Goal: Information Seeking & Learning: Learn about a topic

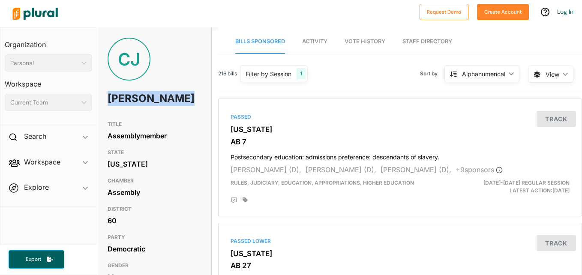
drag, startPoint x: 107, startPoint y: 101, endPoint x: 159, endPoint y: 110, distance: 53.0
click at [159, 110] on h1 "[PERSON_NAME]" at bounding box center [136, 99] width 56 height 26
copy h1 "[PERSON_NAME]"
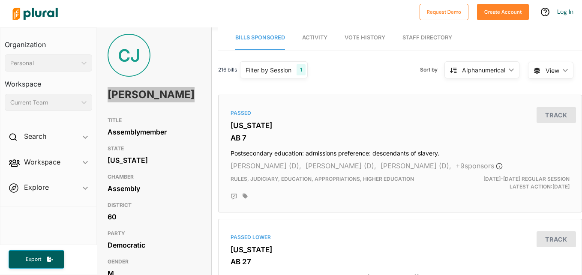
scroll to position [3, 0]
click at [186, 195] on div "Assembly" at bounding box center [154, 189] width 93 height 13
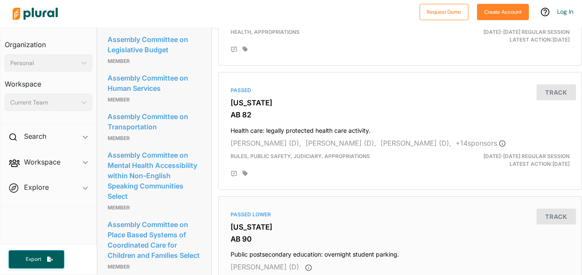
scroll to position [902, 0]
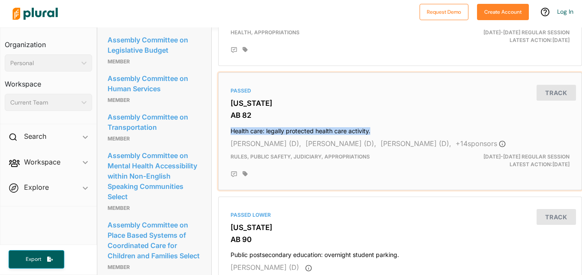
drag, startPoint x: 229, startPoint y: 123, endPoint x: 385, endPoint y: 118, distance: 156.6
click at [385, 123] on h4 "Health care: legally protected health care activity." at bounding box center [400, 129] width 339 height 12
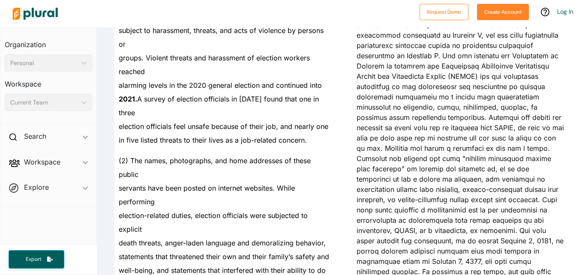
scroll to position [934, 0]
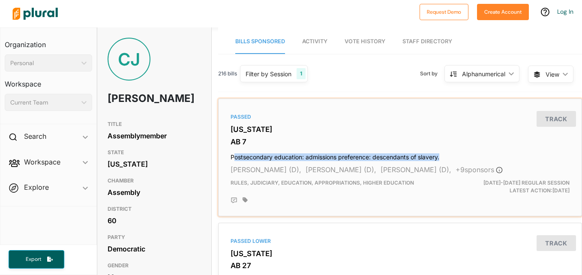
drag, startPoint x: 232, startPoint y: 156, endPoint x: 447, endPoint y: 153, distance: 215.2
click at [447, 153] on h4 "Postsecondary education: admissions preference: descendants of slavery." at bounding box center [400, 156] width 339 height 12
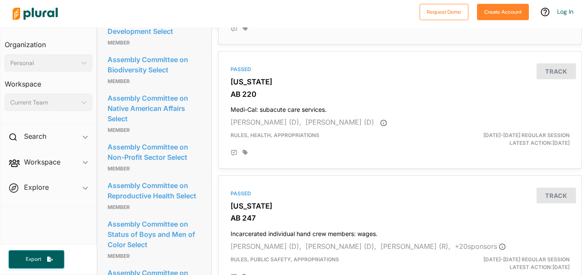
scroll to position [1421, 0]
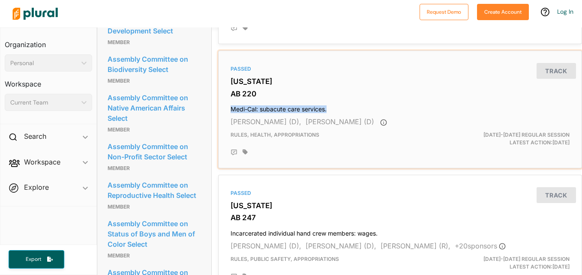
copy h4 "Medi-Cal: subacute care services."
drag, startPoint x: 229, startPoint y: 101, endPoint x: 337, endPoint y: 98, distance: 107.2
click at [337, 102] on h4 "Medi-Cal: subacute care services." at bounding box center [400, 108] width 339 height 12
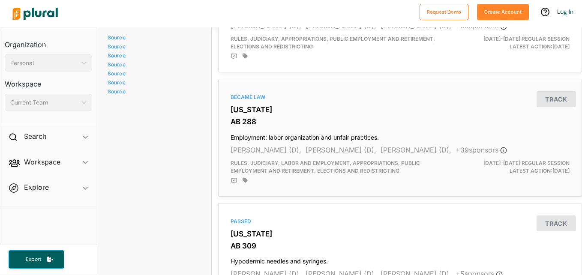
scroll to position [1807, 0]
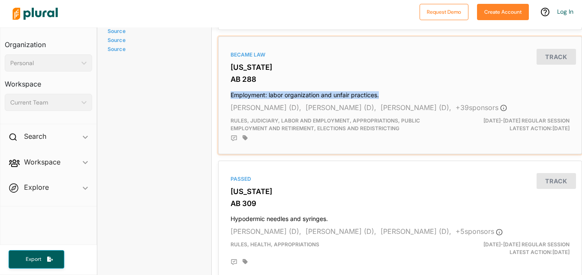
copy h4 "Employment: labor organization and unfair practices."
drag, startPoint x: 230, startPoint y: 86, endPoint x: 385, endPoint y: 84, distance: 155.6
click at [385, 87] on h4 "Employment: labor organization and unfair practices." at bounding box center [400, 93] width 339 height 12
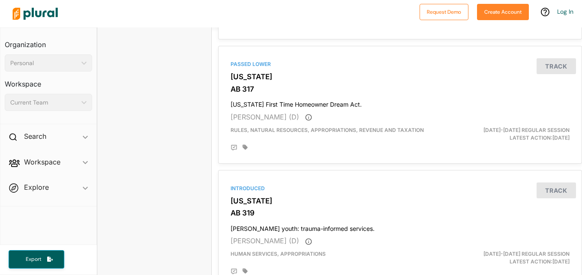
scroll to position [2046, 0]
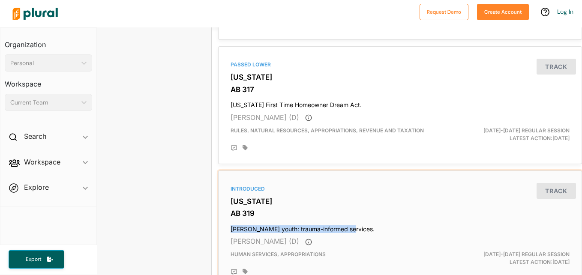
copy h4 "Foster youth: trauma-informed services."
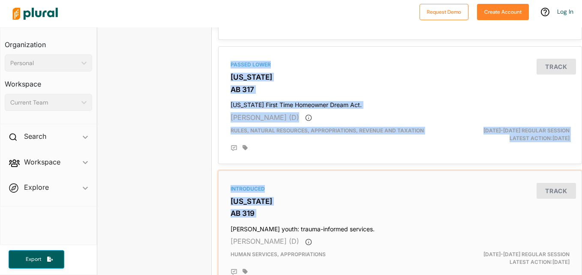
drag, startPoint x: 230, startPoint y: 220, endPoint x: 192, endPoint y: 198, distance: 44.4
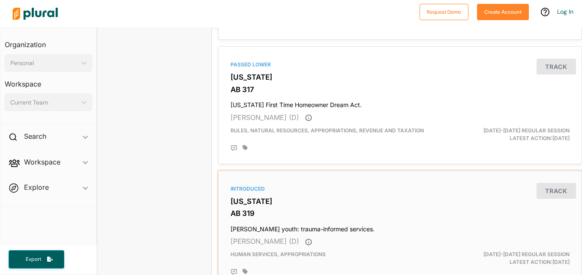
click at [257, 200] on div "Introduced California AB 319 Foster youth: trauma-informed services. Corey Jack…" at bounding box center [400, 229] width 356 height 110
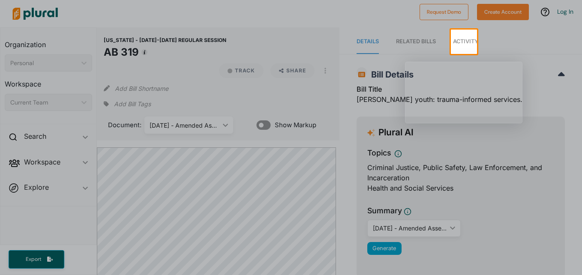
click at [60, 12] on div at bounding box center [291, 15] width 582 height 30
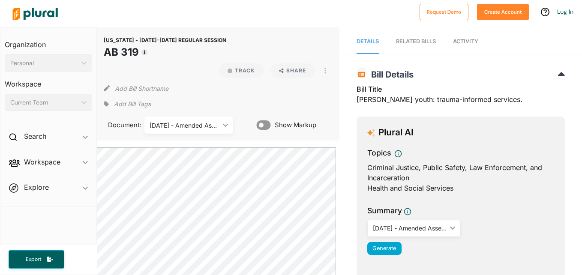
click at [472, 48] on link "Activity" at bounding box center [465, 42] width 25 height 24
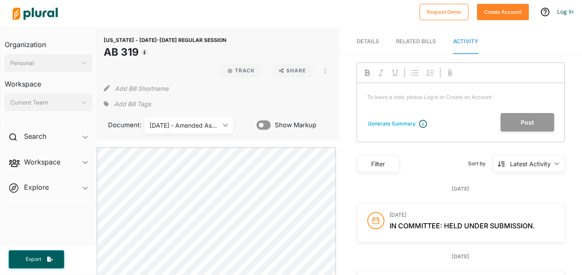
click at [368, 40] on span "Details" at bounding box center [368, 41] width 22 height 6
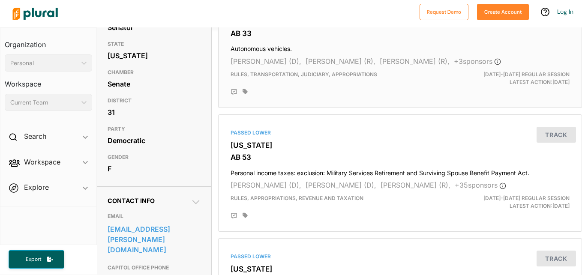
scroll to position [109, 0]
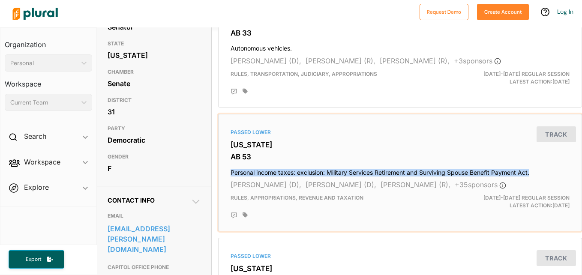
copy h4 "Personal income taxes: exclusion: Military Services Retirement and Surviving Sp…"
drag, startPoint x: 230, startPoint y: 172, endPoint x: 542, endPoint y: 171, distance: 311.7
click at [542, 171] on h4 "Personal income taxes: exclusion: Military Services Retirement and Surviving Sp…" at bounding box center [400, 171] width 339 height 12
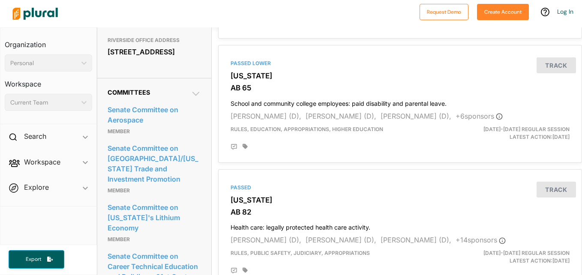
scroll to position [429, 0]
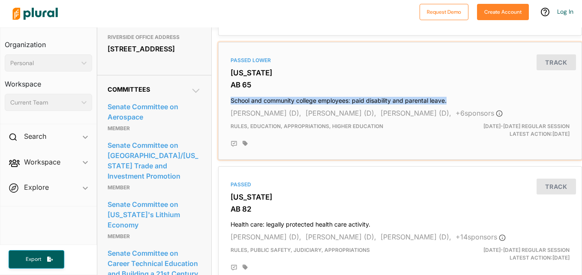
copy h4 "School and community college employees: paid disability and parental leave."
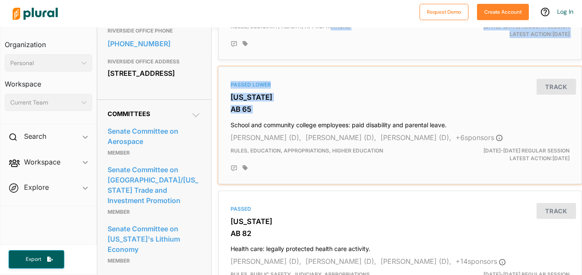
scroll to position [396, 0]
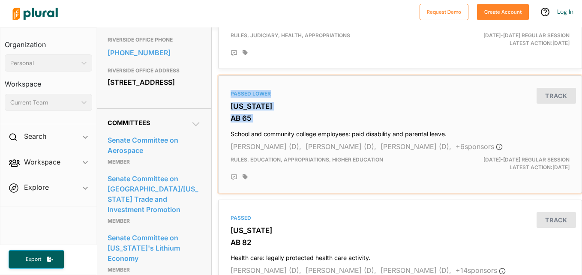
drag, startPoint x: 229, startPoint y: 100, endPoint x: 336, endPoint y: 71, distance: 110.7
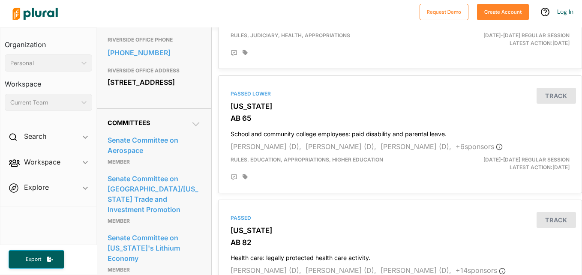
drag, startPoint x: 336, startPoint y: 71, endPoint x: 319, endPoint y: 73, distance: 17.7
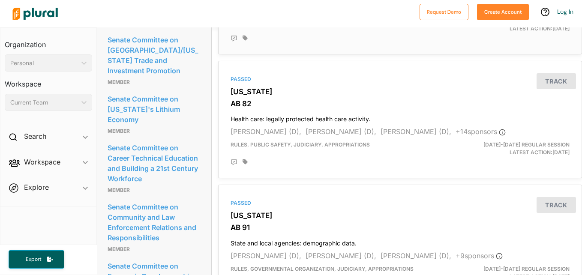
scroll to position [535, 0]
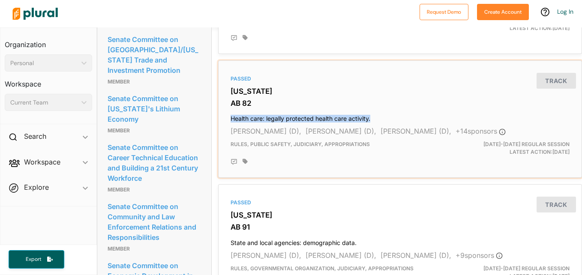
copy h4 "Health care: legally protected health care activity."
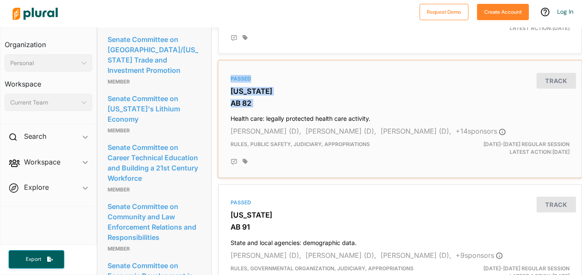
drag, startPoint x: 229, startPoint y: 118, endPoint x: 212, endPoint y: 61, distance: 59.5
